Goal: Find specific page/section: Find specific page/section

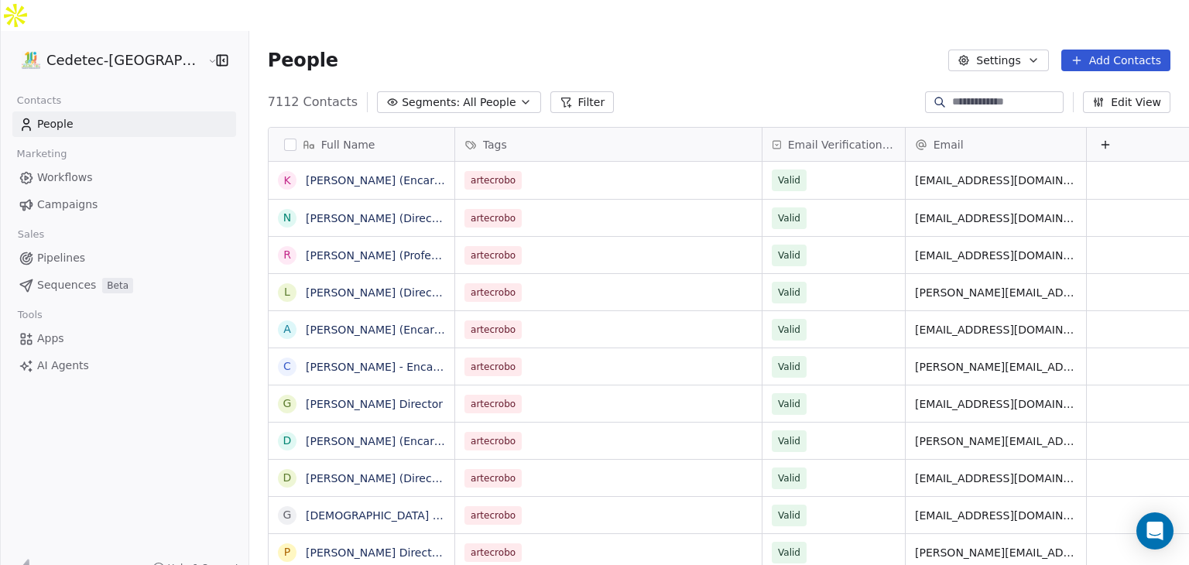
scroll to position [485, 968]
click at [54, 116] on span "People" at bounding box center [55, 124] width 36 height 16
